Goal: Transaction & Acquisition: Purchase product/service

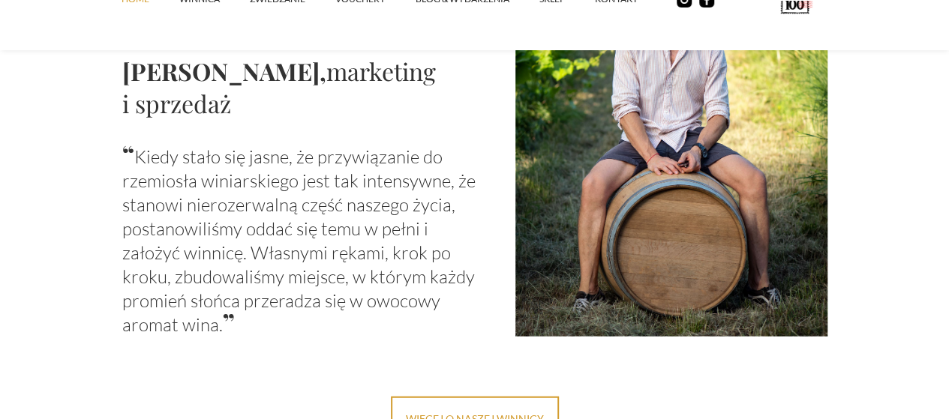
scroll to position [1736, 0]
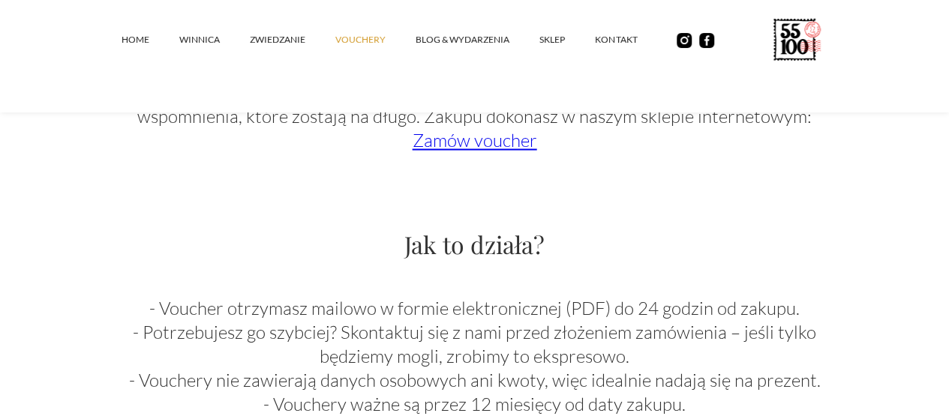
scroll to position [1222, 0]
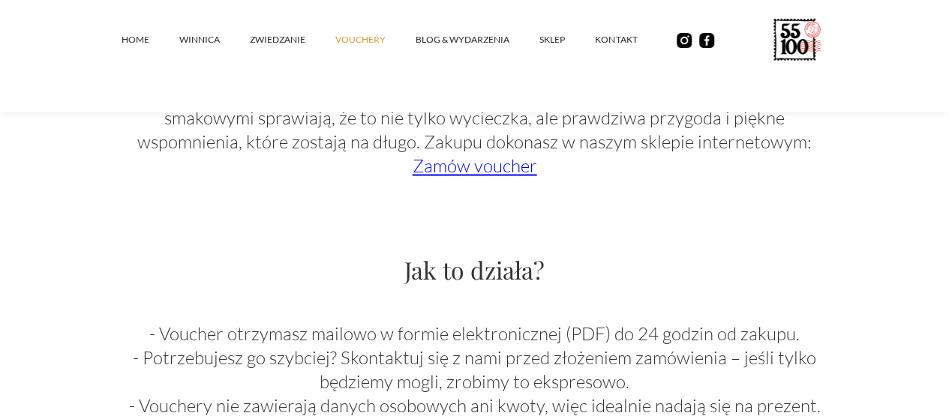
click at [467, 177] on link "Zamów voucher" at bounding box center [474, 165] width 124 height 22
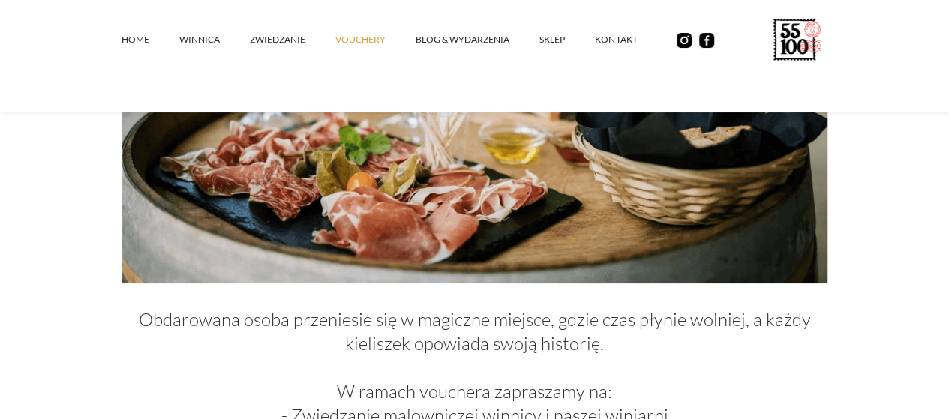
scroll to position [521, 0]
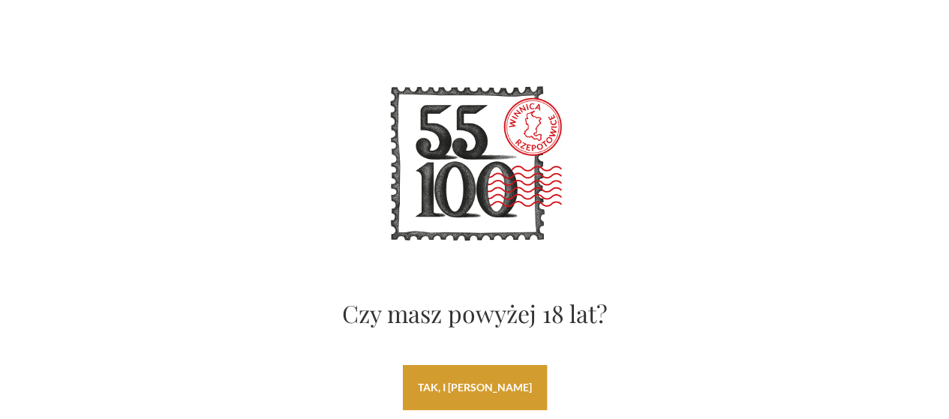
click at [472, 383] on link "tak, i [PERSON_NAME]" at bounding box center [475, 387] width 144 height 45
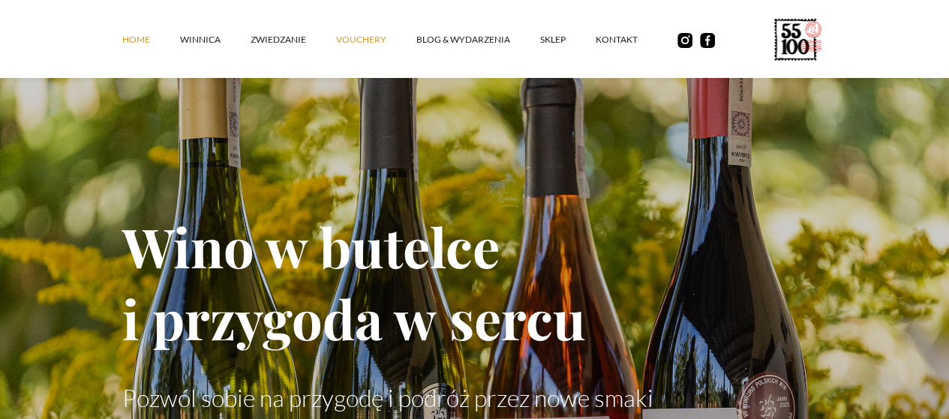
click at [336, 55] on link "vouchery" at bounding box center [376, 39] width 80 height 45
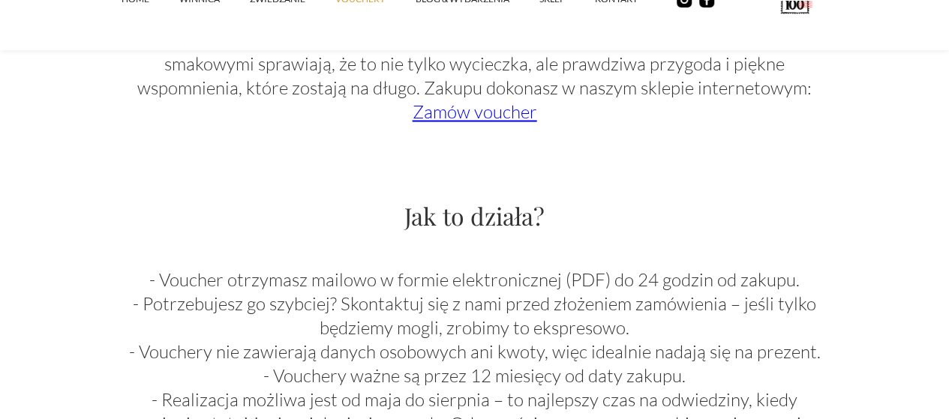
scroll to position [1291, 0]
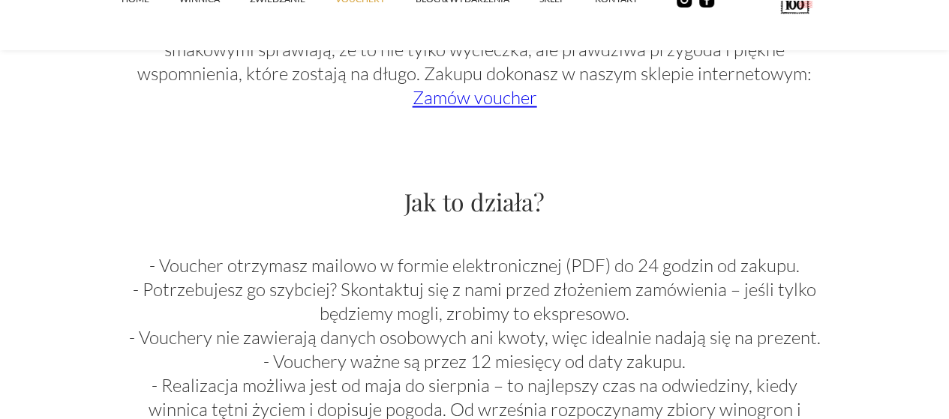
click at [480, 109] on link "Zamów voucher" at bounding box center [474, 97] width 124 height 22
